Goal: Navigation & Orientation: Find specific page/section

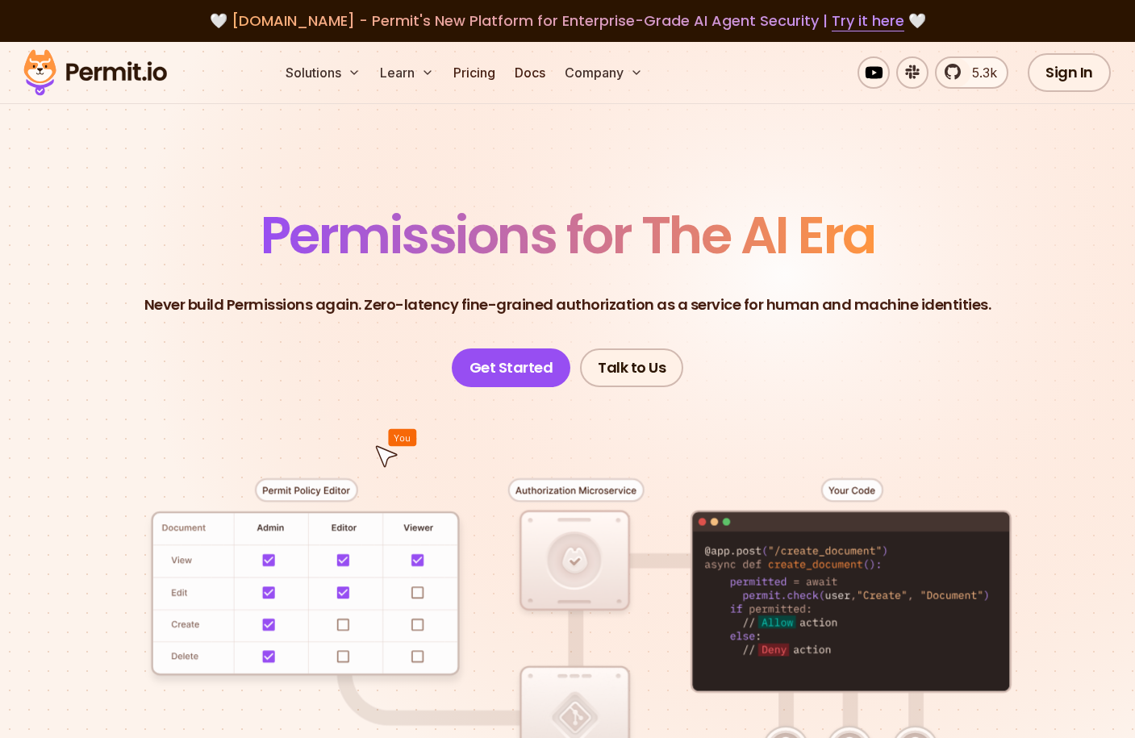
drag, startPoint x: 194, startPoint y: 302, endPoint x: 396, endPoint y: 307, distance: 201.6
click at [396, 307] on p "Never build Permissions again. Zero-latency fine-grained authorization as a ser…" at bounding box center [567, 305] width 847 height 23
drag, startPoint x: 389, startPoint y: 305, endPoint x: 702, endPoint y: 307, distance: 312.1
click at [702, 307] on p "Never build Permissions again. Zero-latency fine-grained authorization as a ser…" at bounding box center [567, 305] width 847 height 23
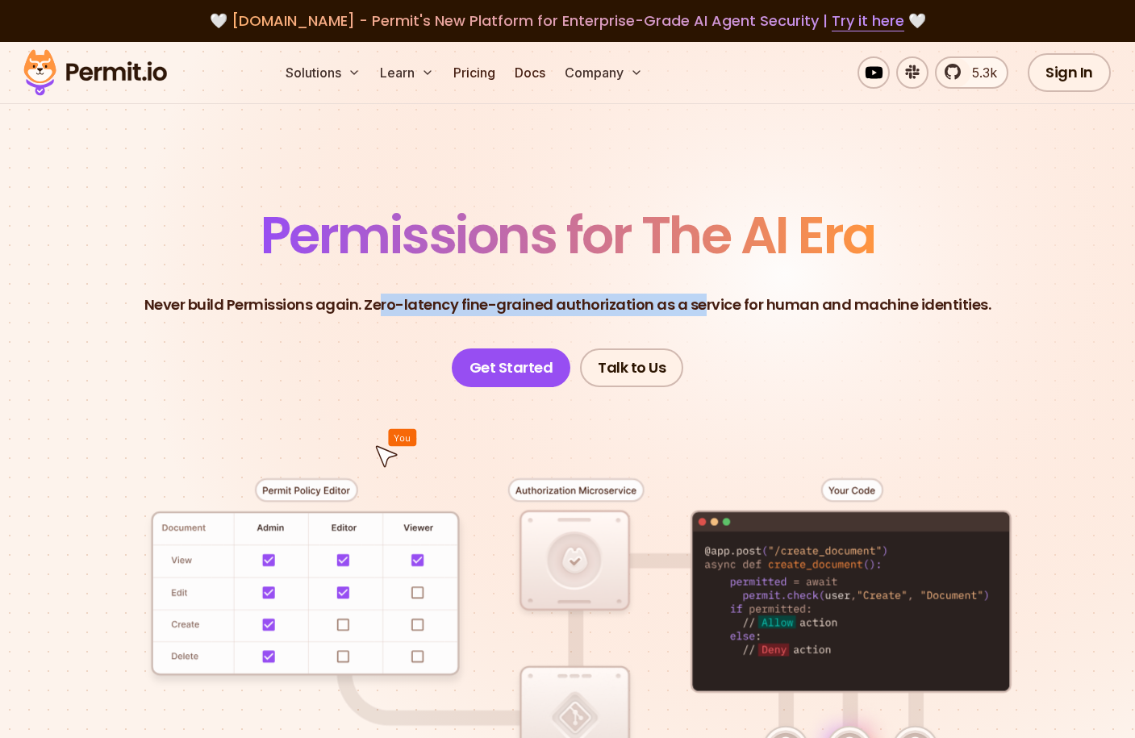
click at [702, 307] on p "Never build Permissions again. Zero-latency fine-grained authorization as a ser…" at bounding box center [567, 305] width 847 height 23
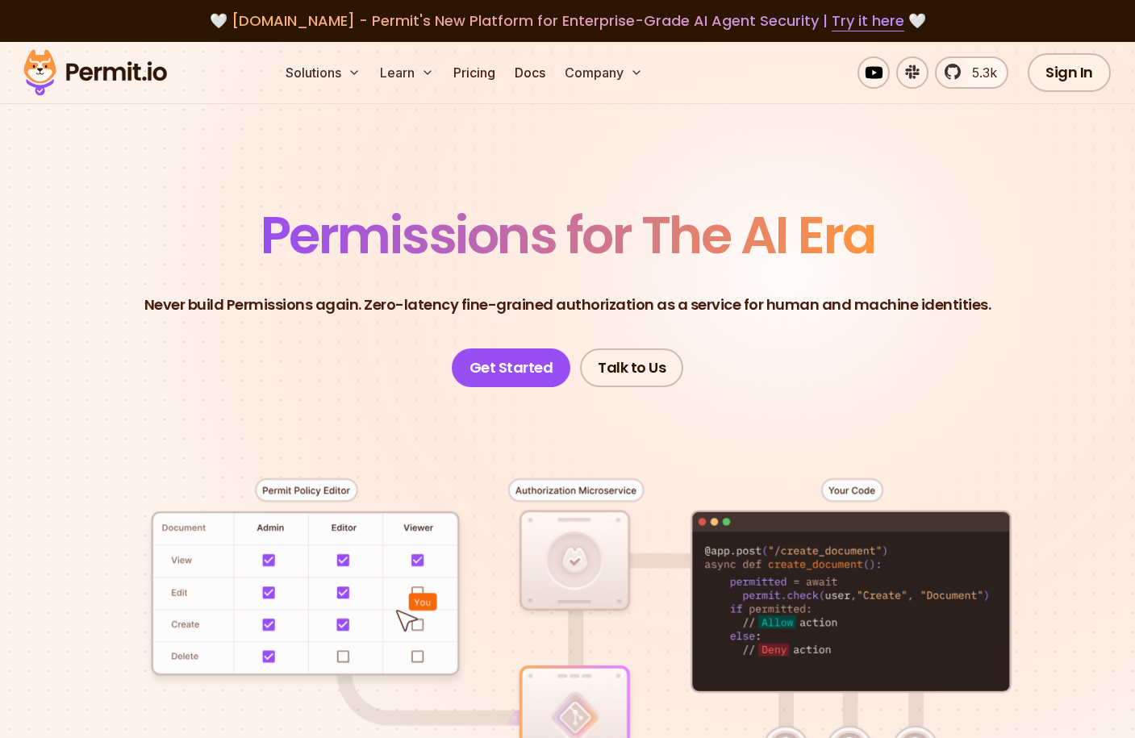
click at [280, 191] on section "Permissions for The AI Era Never build Permissions again. Zero-latency fine-gra…" at bounding box center [567, 553] width 1135 height 1023
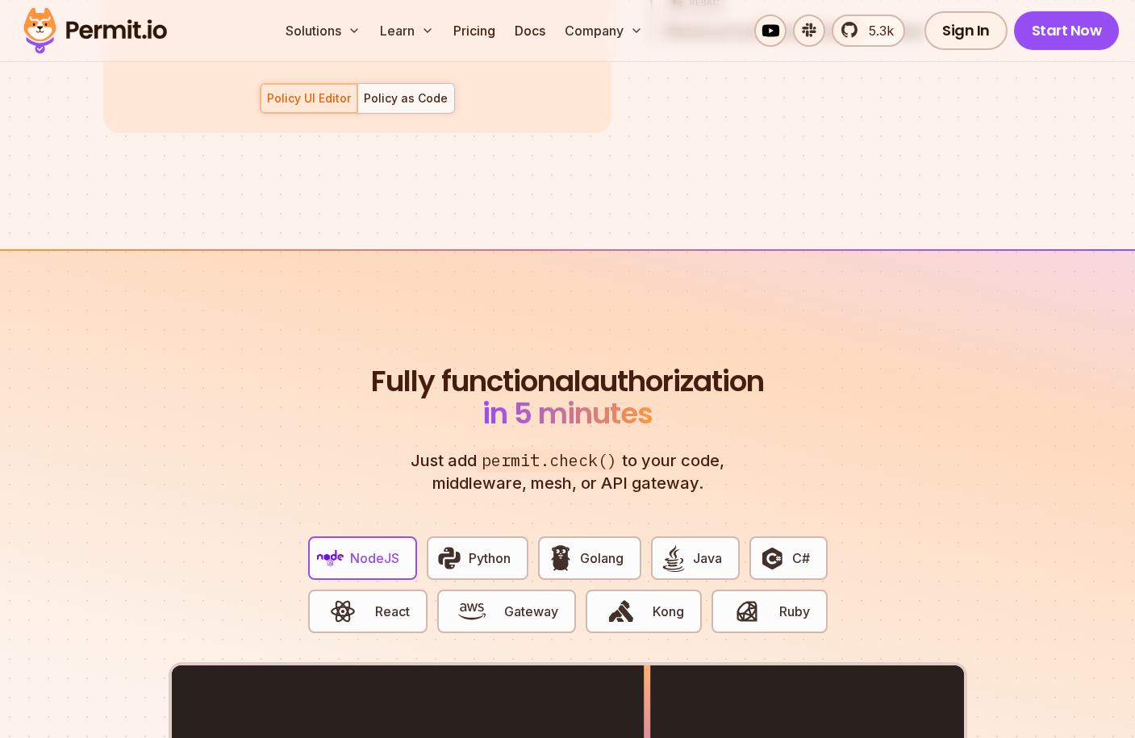
scroll to position [2703, 0]
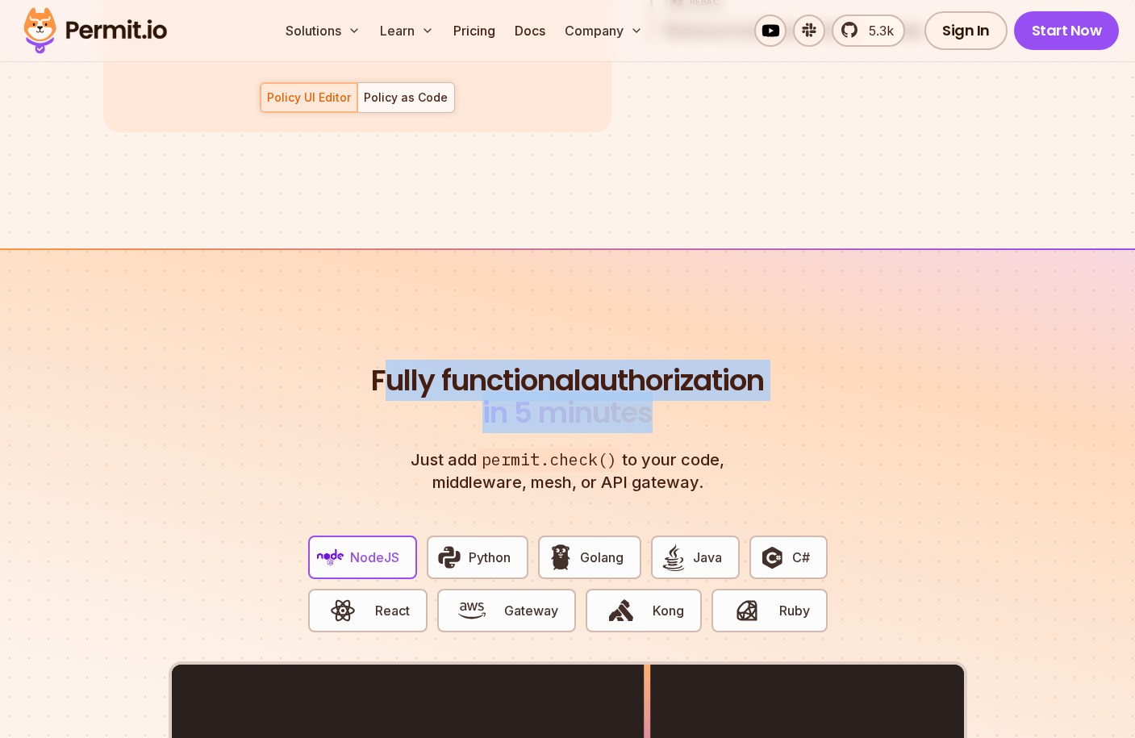
drag, startPoint x: 483, startPoint y: 368, endPoint x: 780, endPoint y: 398, distance: 298.2
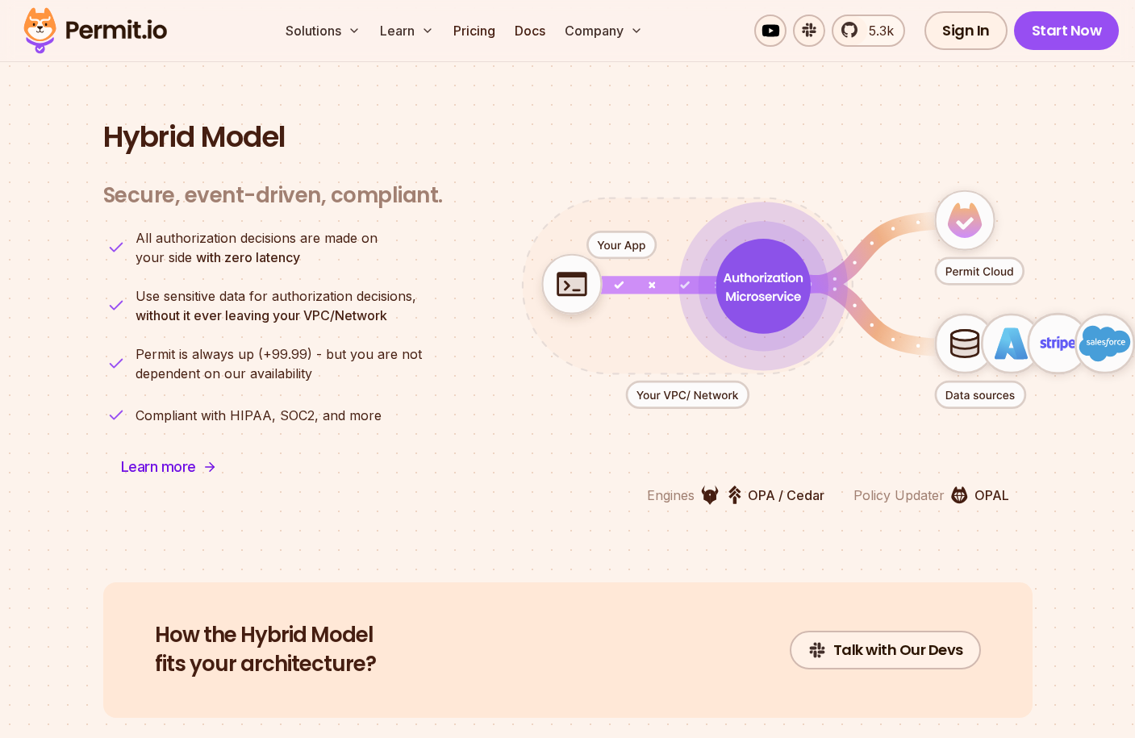
scroll to position [3781, 0]
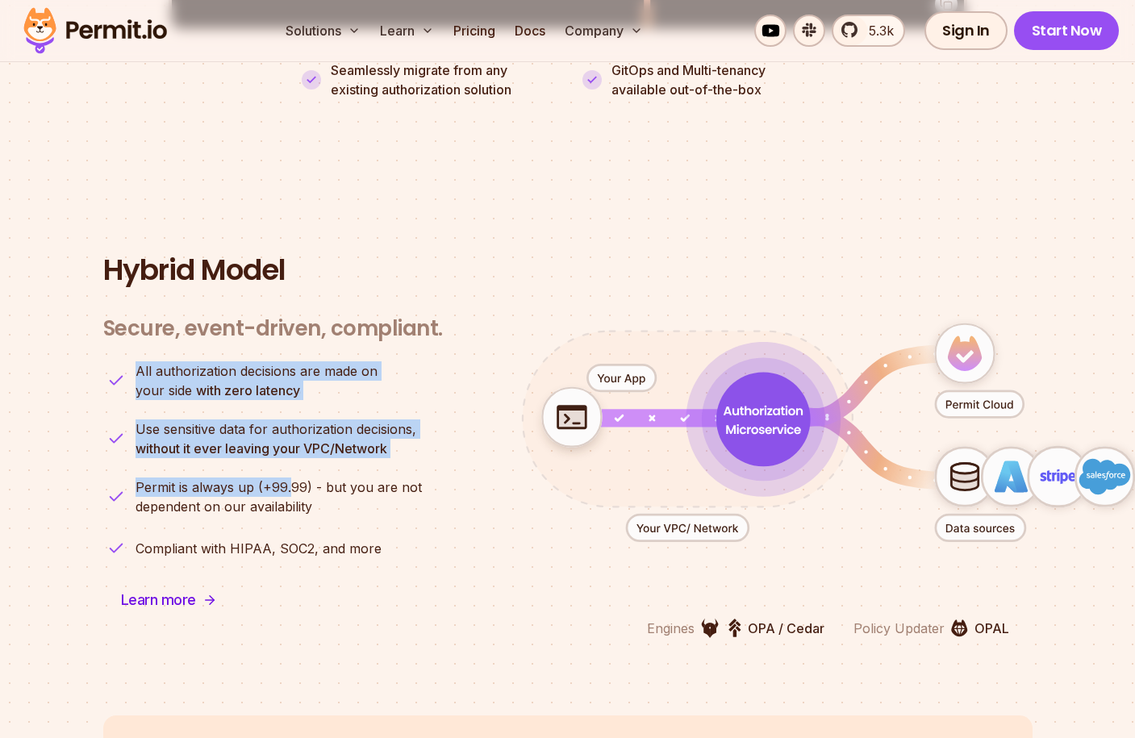
drag, startPoint x: 135, startPoint y: 343, endPoint x: 289, endPoint y: 475, distance: 202.4
click at [289, 475] on ul "All authorization decisions are made on your side with zero latency Use sensiti…" at bounding box center [272, 461] width 339 height 200
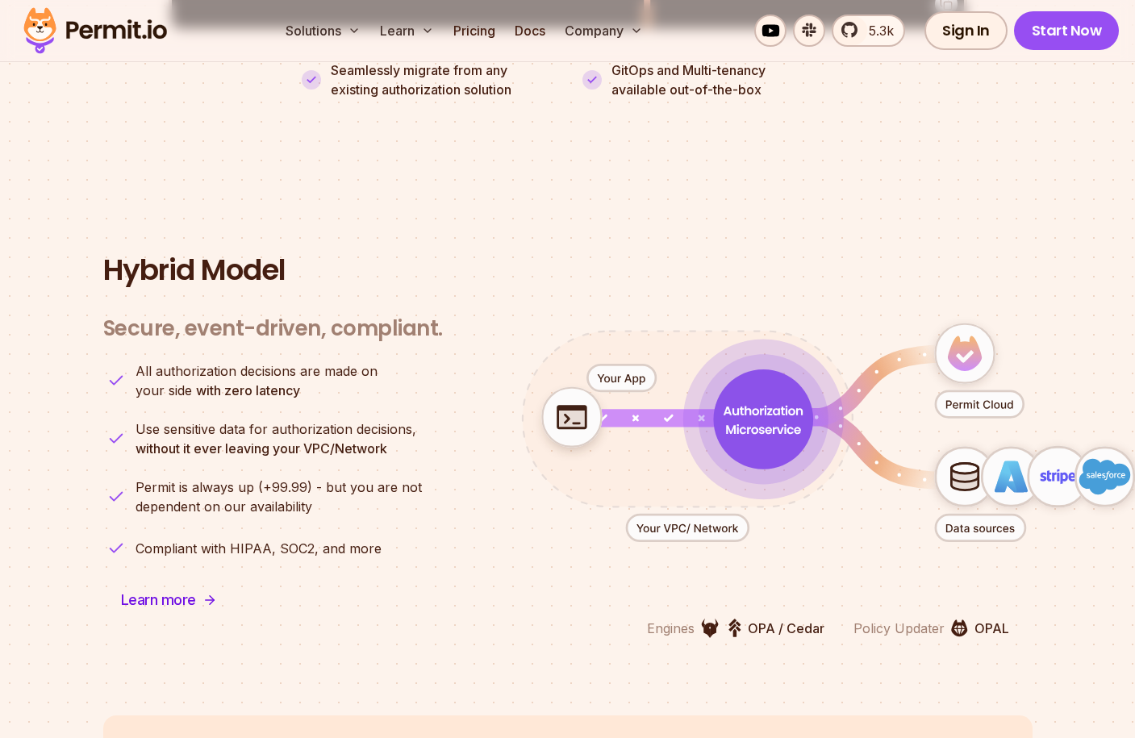
click at [344, 502] on ul "All authorization decisions are made on your side with zero latency Use sensiti…" at bounding box center [272, 461] width 339 height 200
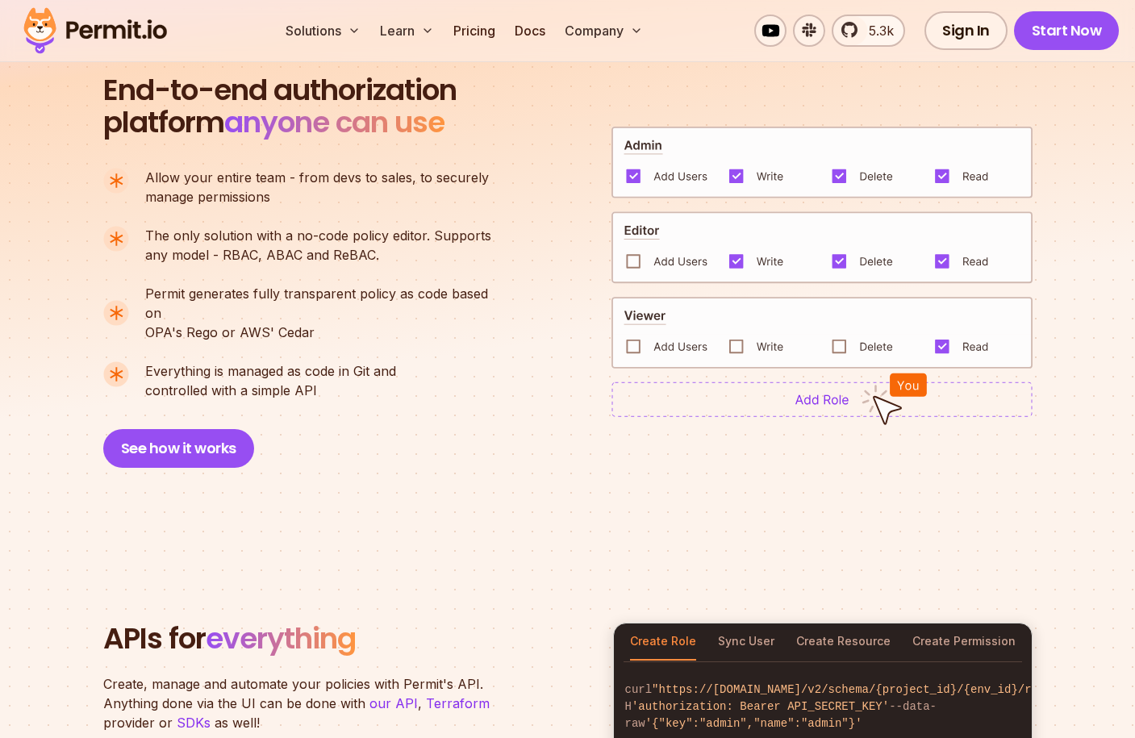
scroll to position [1089, 0]
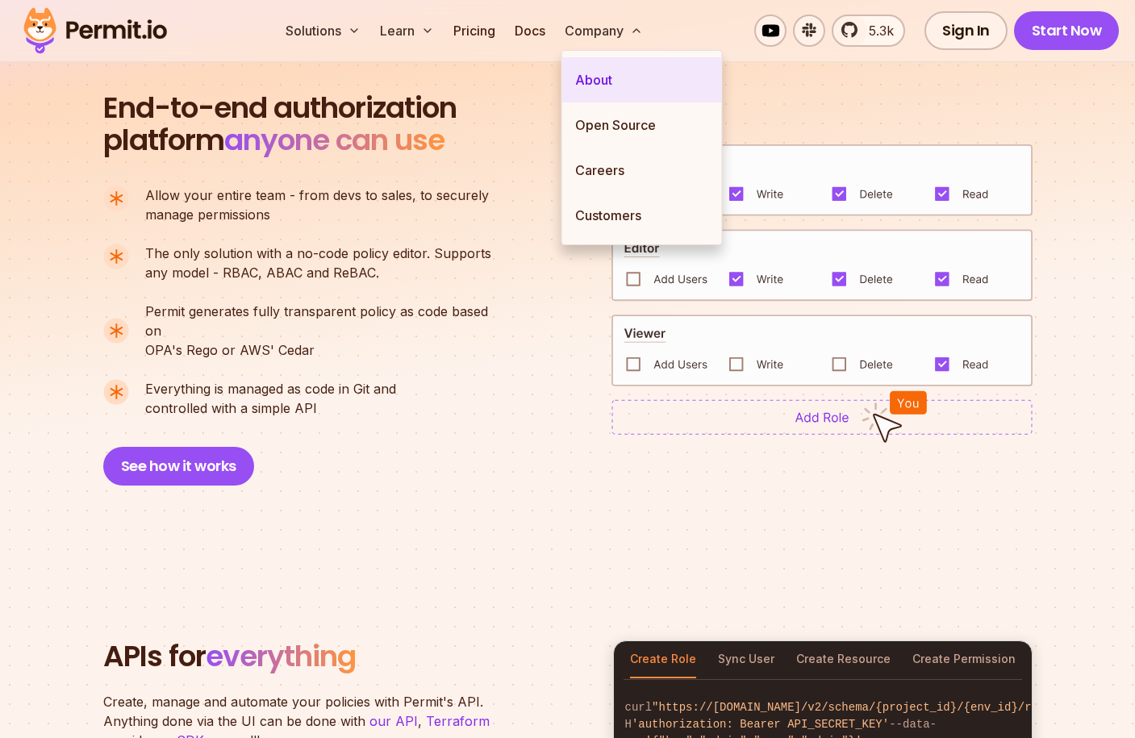
click at [592, 75] on link "About" at bounding box center [642, 79] width 160 height 45
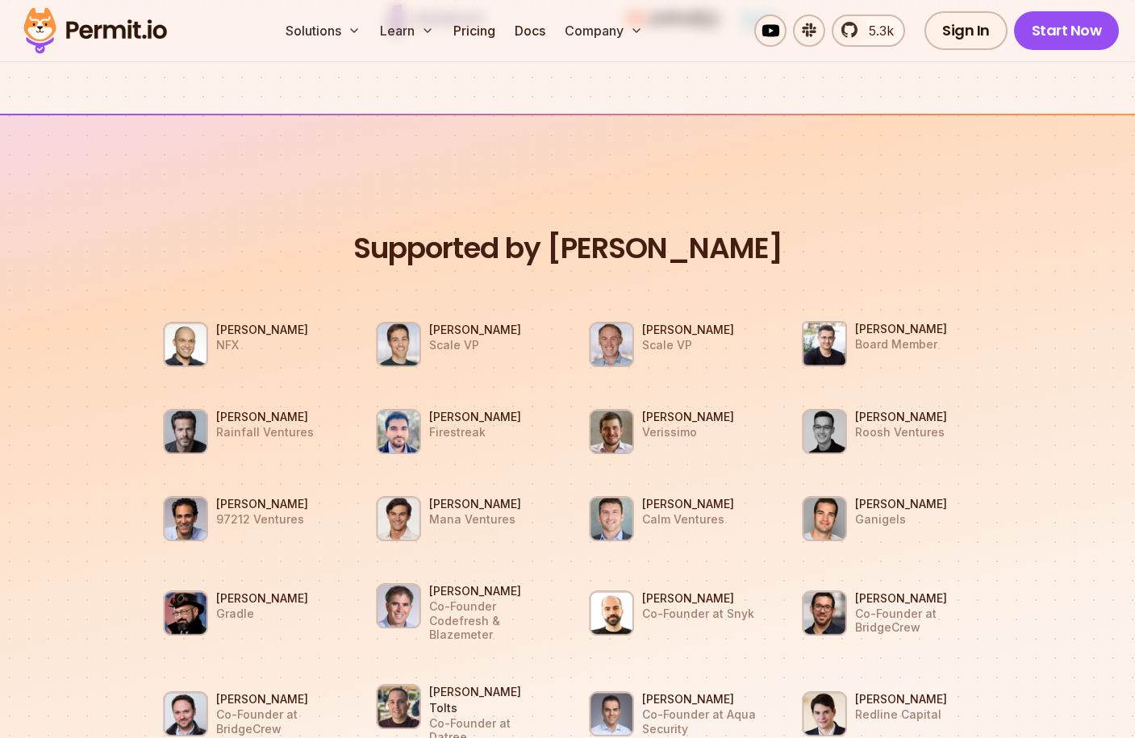
scroll to position [1333, 0]
